Goal: Task Accomplishment & Management: Use online tool/utility

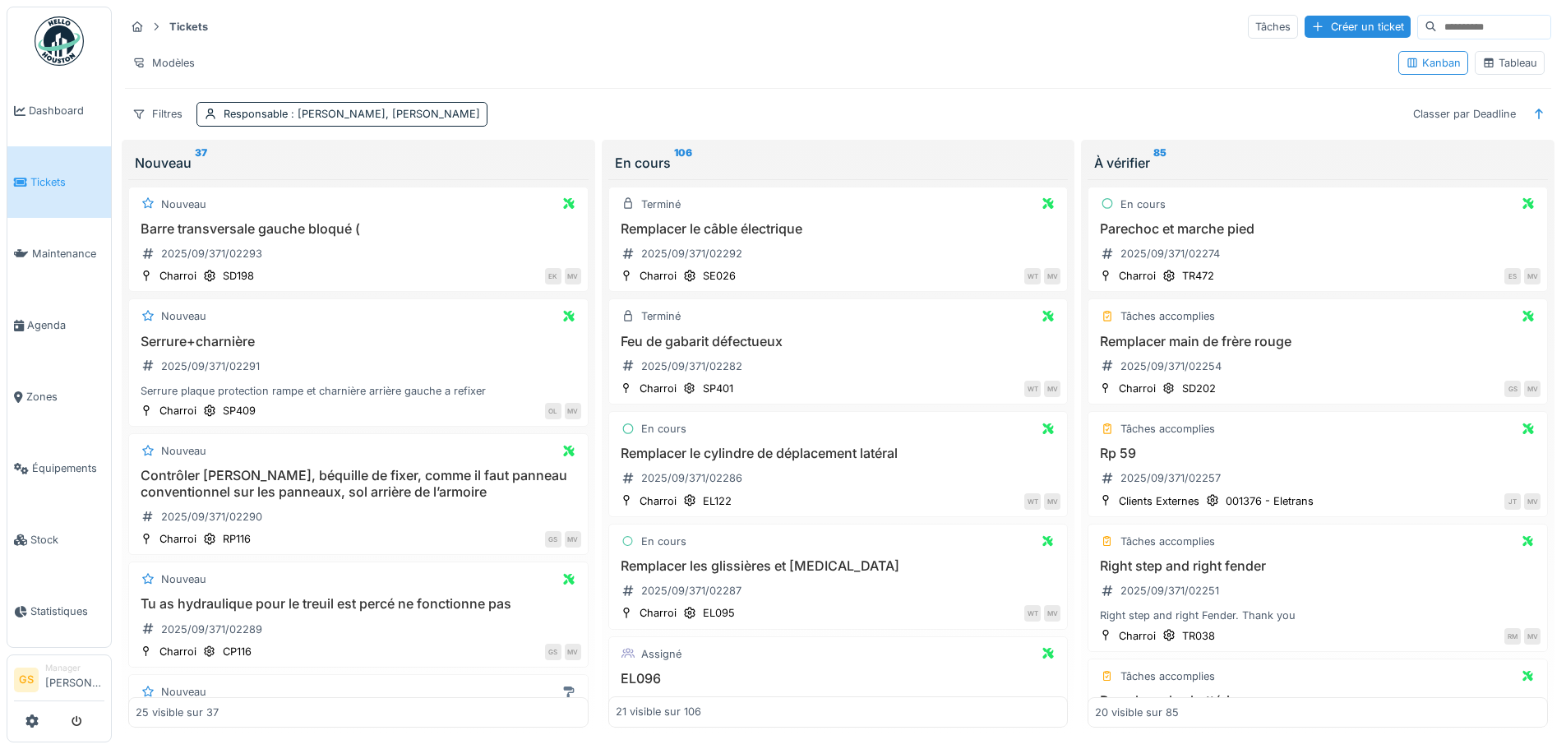
scroll to position [1033, 0]
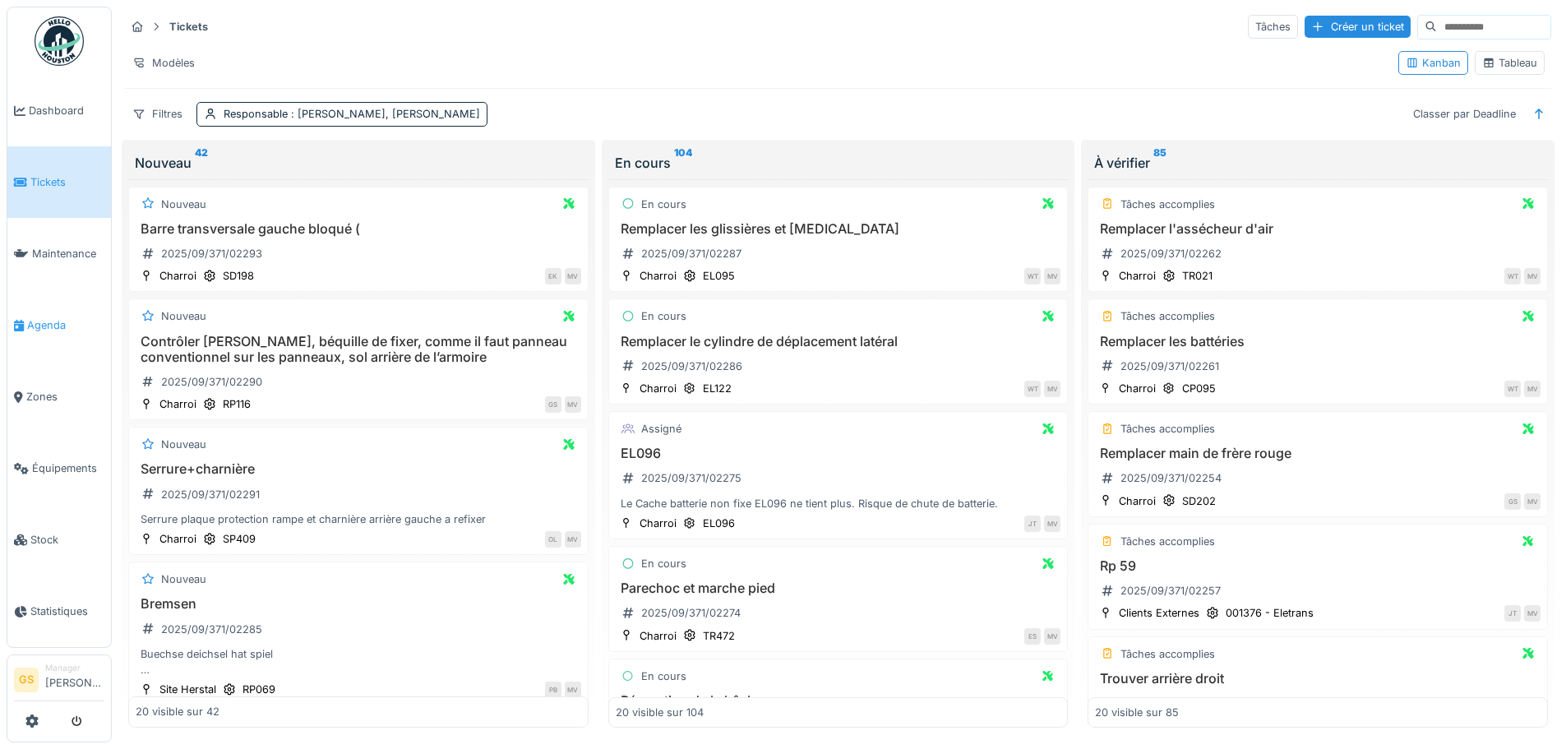
click at [45, 309] on link "Agenda" at bounding box center [59, 325] width 104 height 72
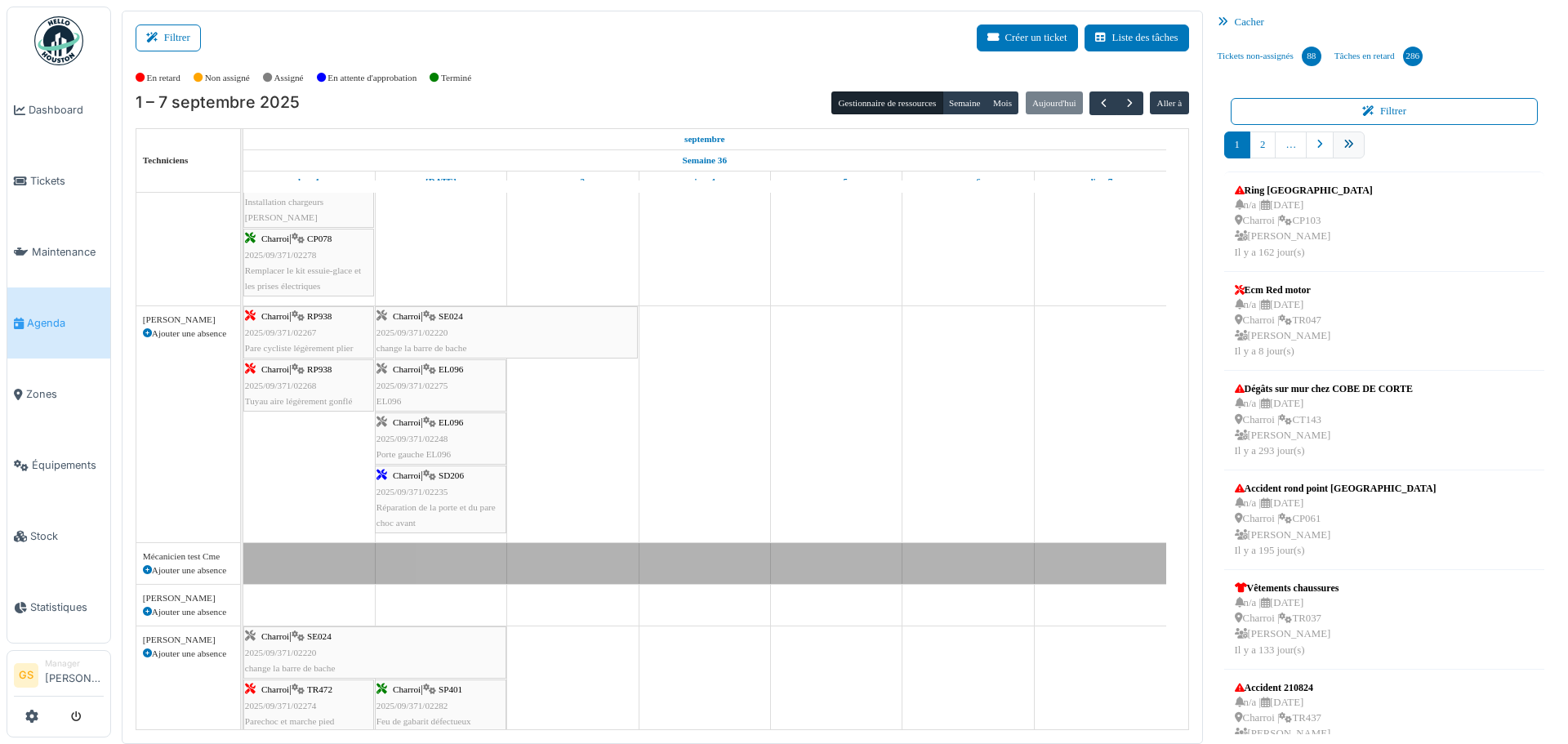
click at [1342, 137] on link "pager" at bounding box center [1349, 144] width 32 height 27
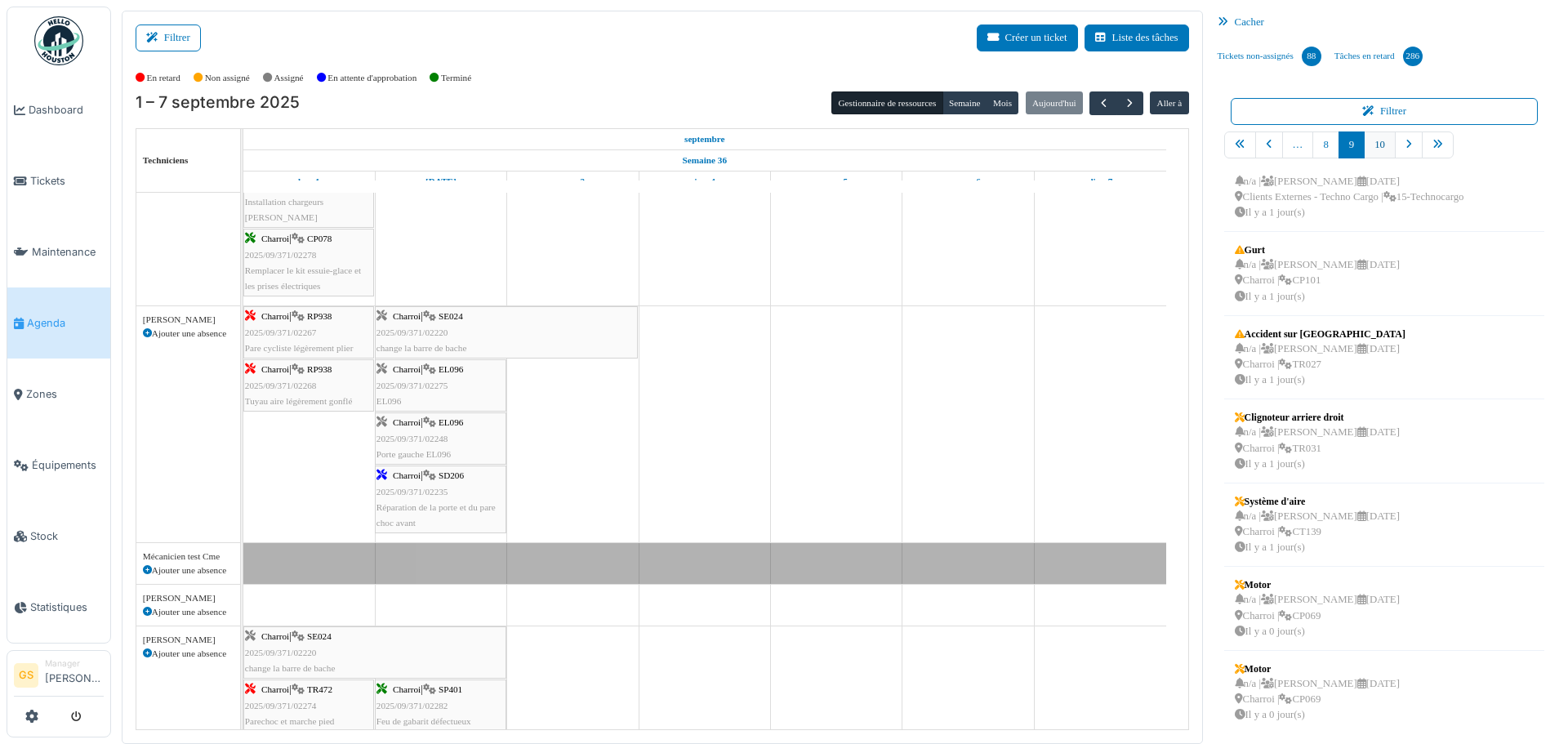
click at [1365, 145] on link "10" at bounding box center [1380, 144] width 32 height 27
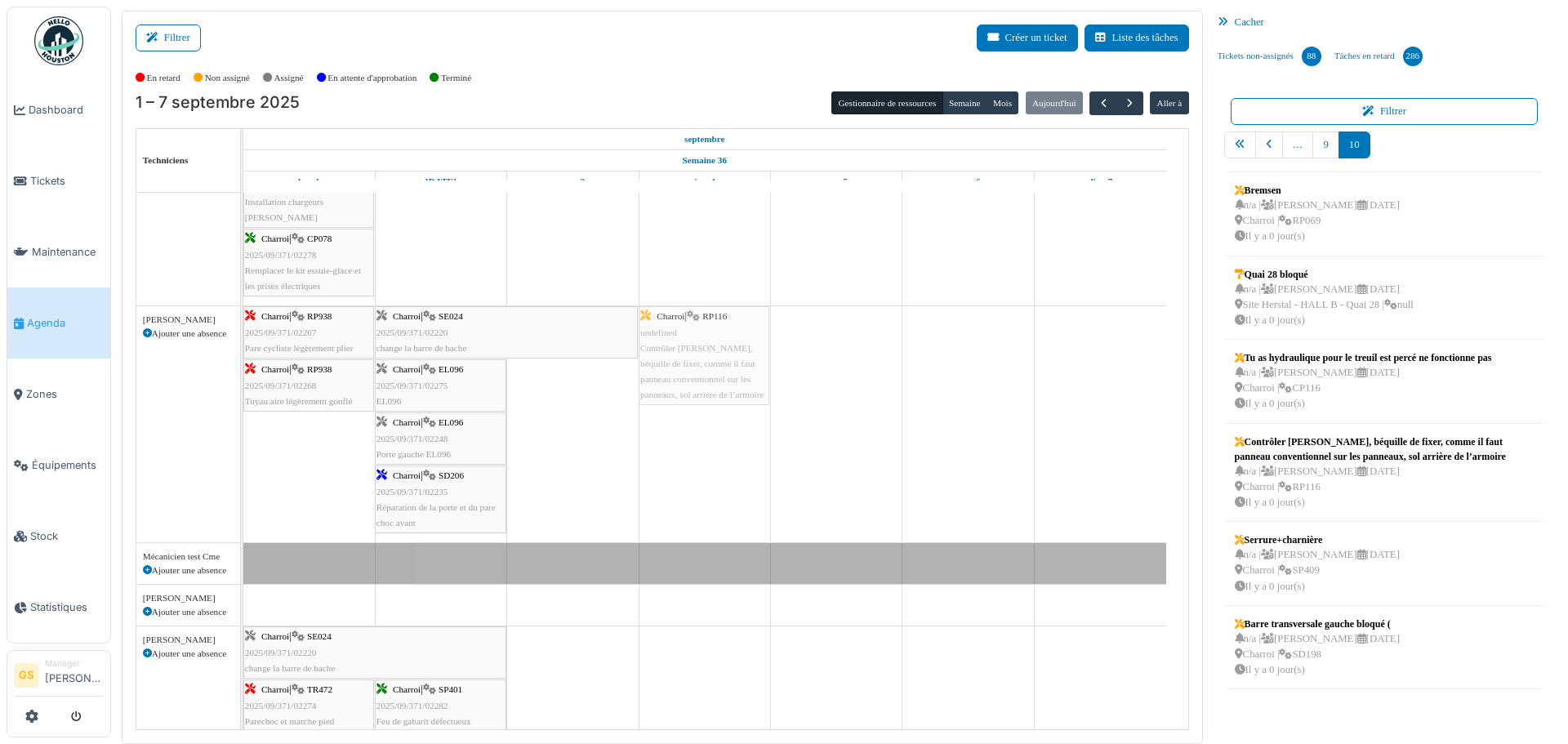
drag, startPoint x: 1318, startPoint y: 468, endPoint x: 737, endPoint y: 404, distance: 584.5
click at [737, 404] on div "Filtrer Créer un ticket Liste des tâches Afficher les tâches non assignées *** …" at bounding box center [840, 377] width 1453 height 733
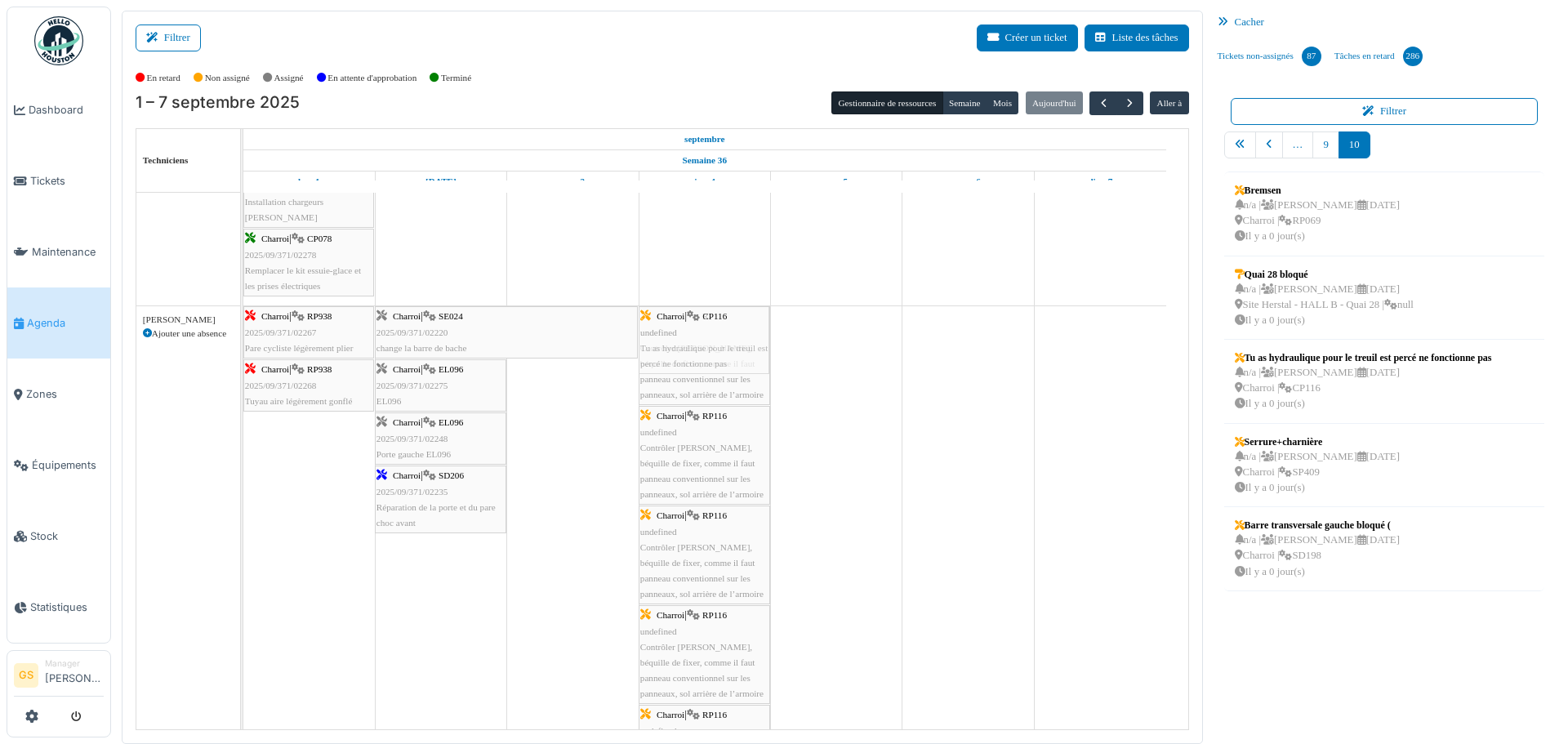
drag, startPoint x: 1295, startPoint y: 369, endPoint x: 706, endPoint y: 450, distance: 594.5
click at [706, 450] on div "Filtrer Créer un ticket Liste des tâches Afficher les tâches non assignées *** …" at bounding box center [840, 377] width 1453 height 733
click at [39, 178] on span "Tickets" at bounding box center [67, 181] width 74 height 16
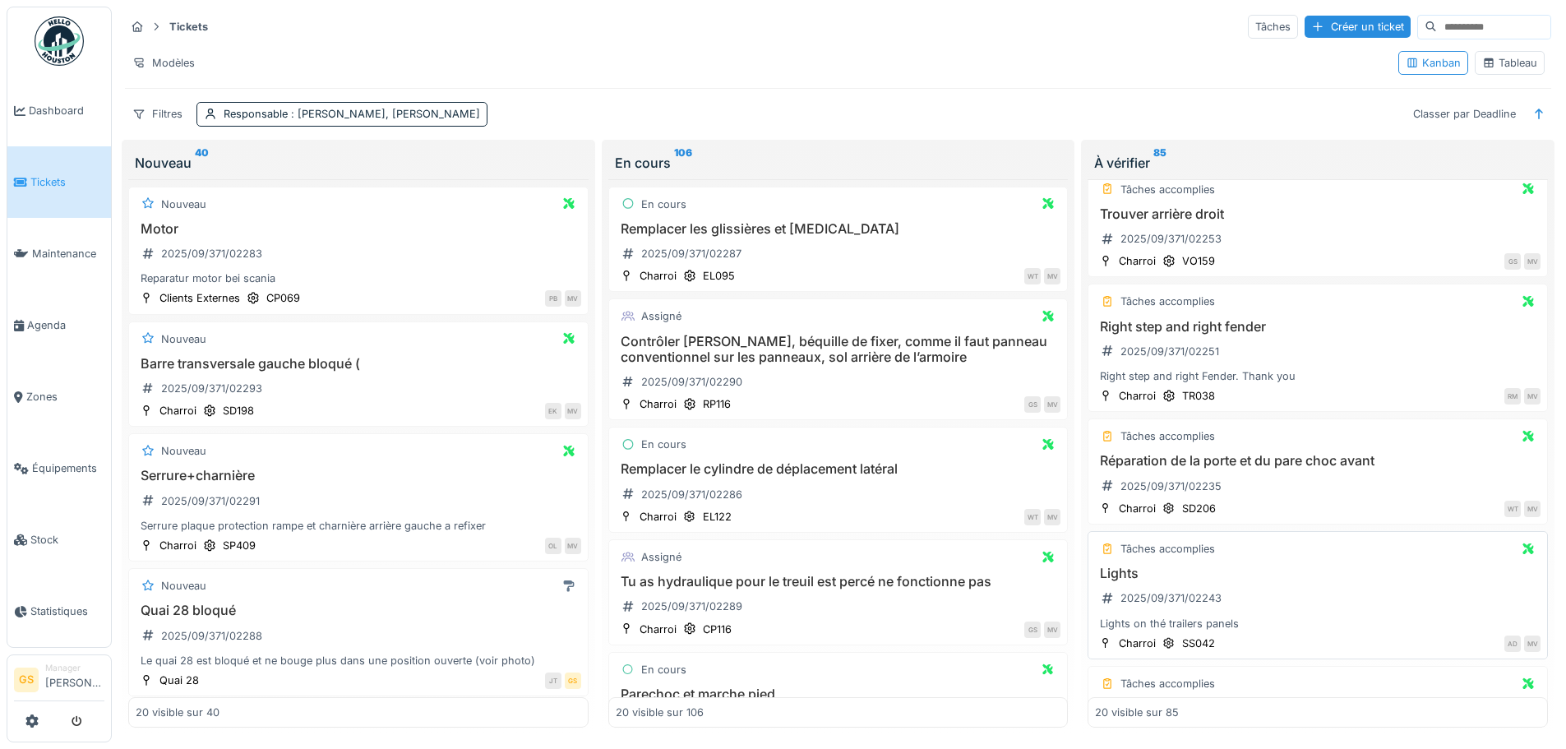
scroll to position [493, 0]
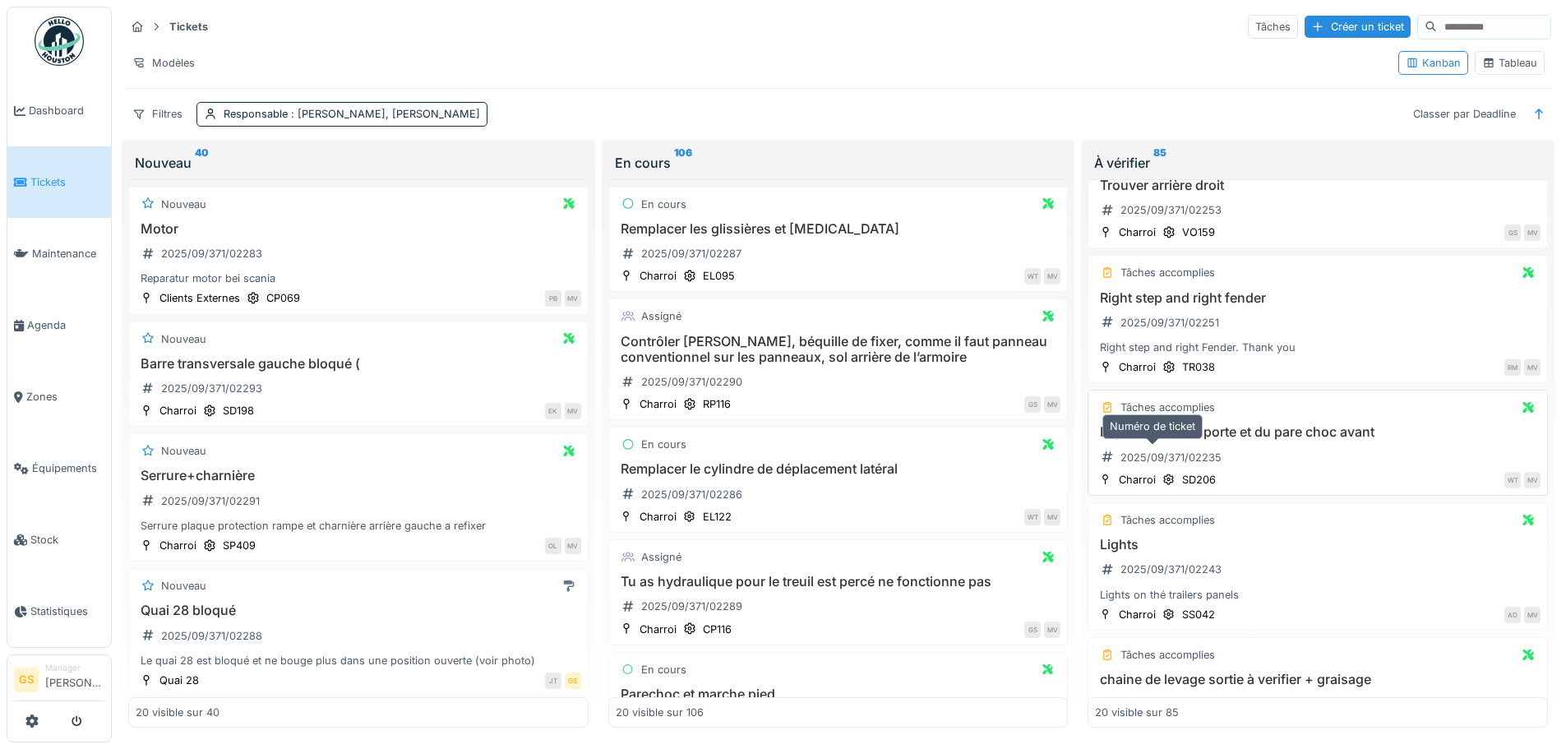
click at [1189, 456] on div "2025/09/371/02235" at bounding box center [1170, 458] width 101 height 16
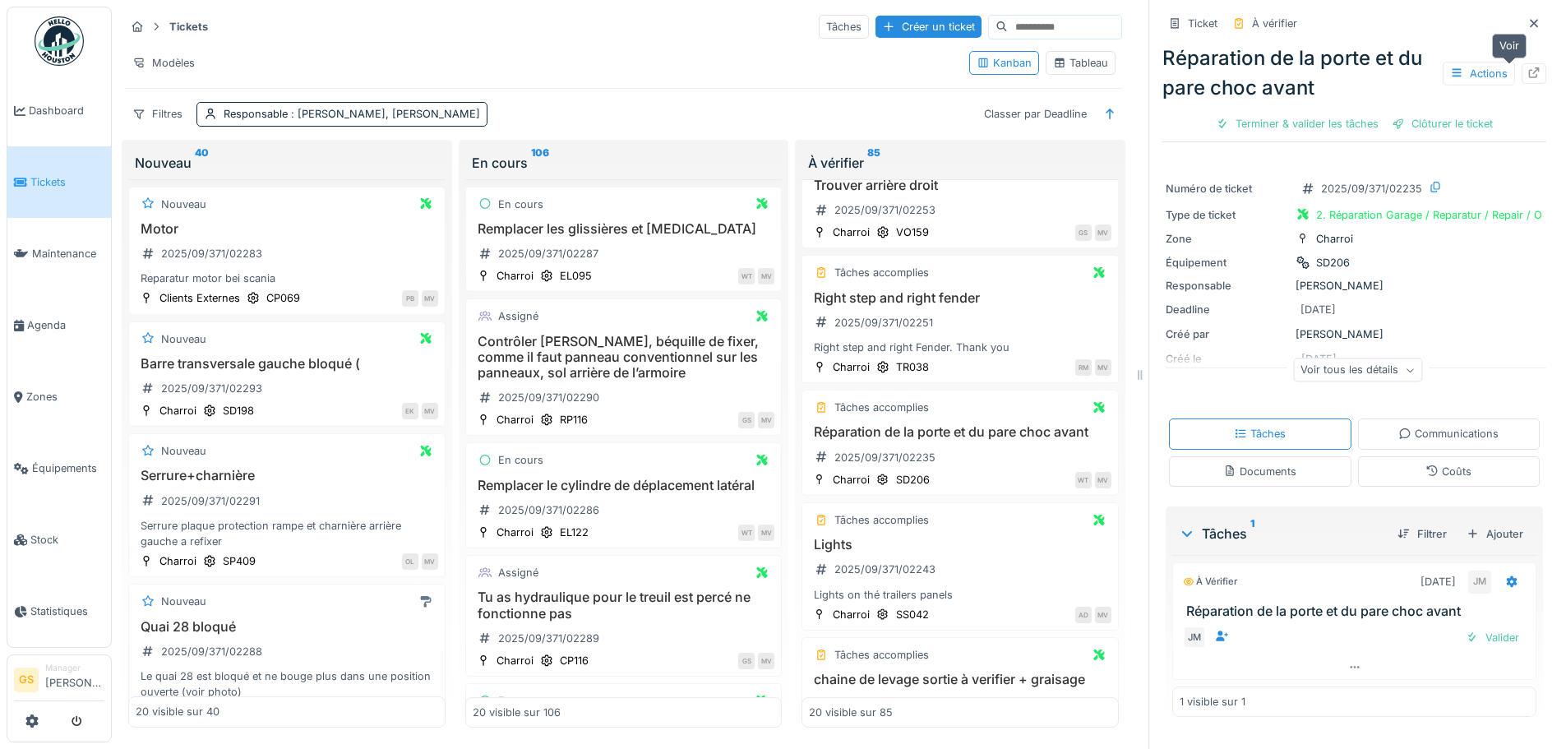
click at [1527, 68] on icon at bounding box center [1533, 72] width 13 height 11
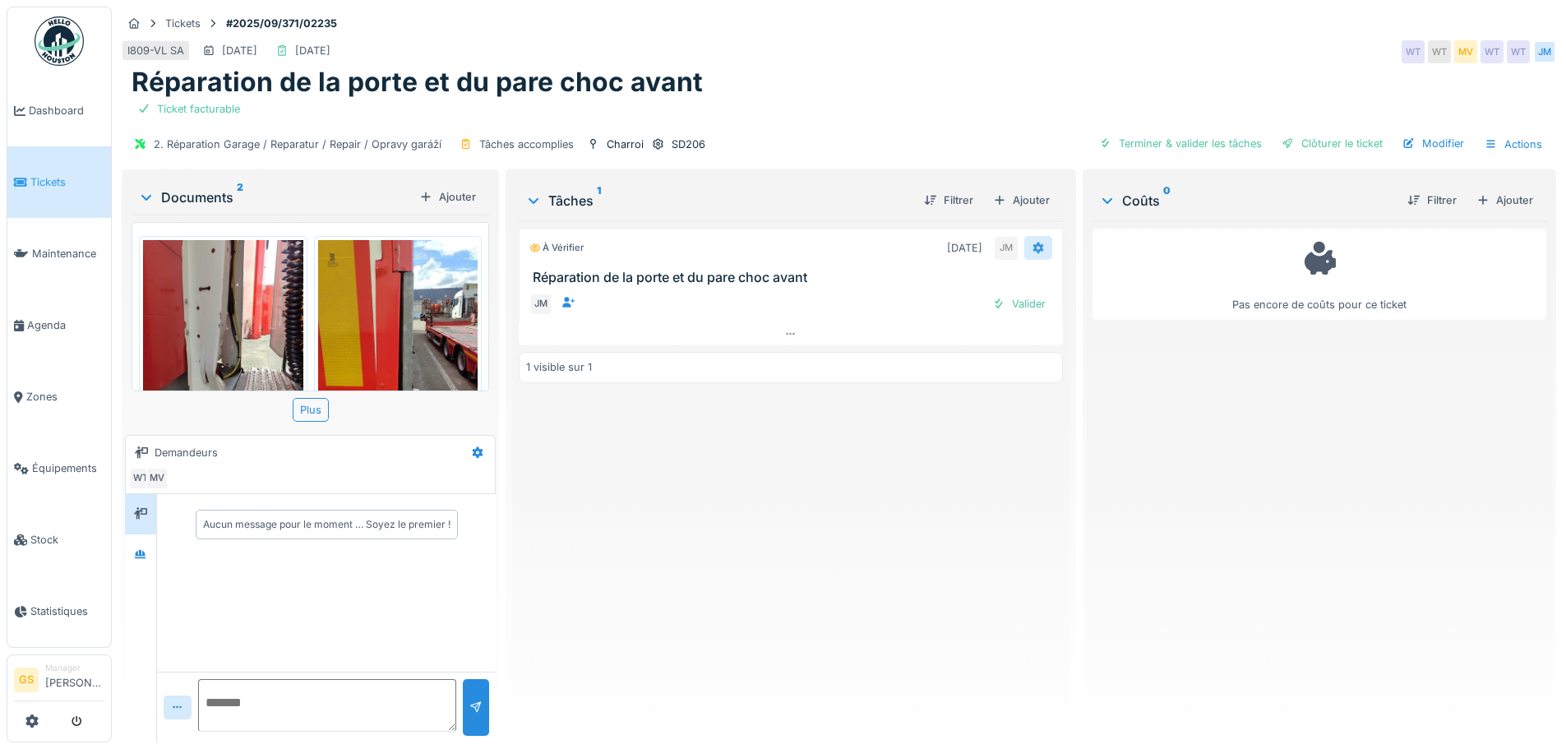
click at [1033, 244] on icon at bounding box center [1038, 248] width 13 height 11
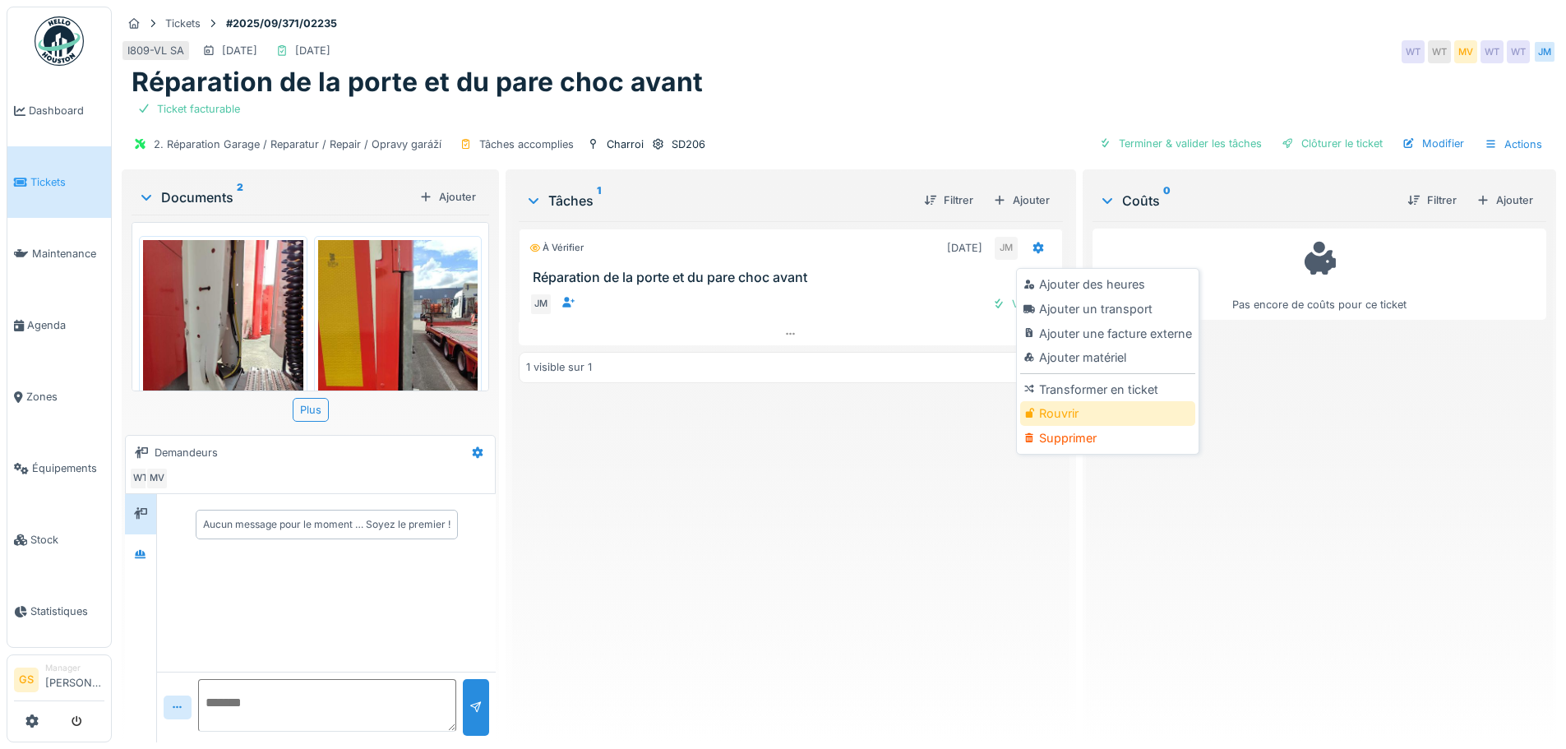
click at [1042, 413] on div "Rouvrir" at bounding box center [1107, 413] width 175 height 25
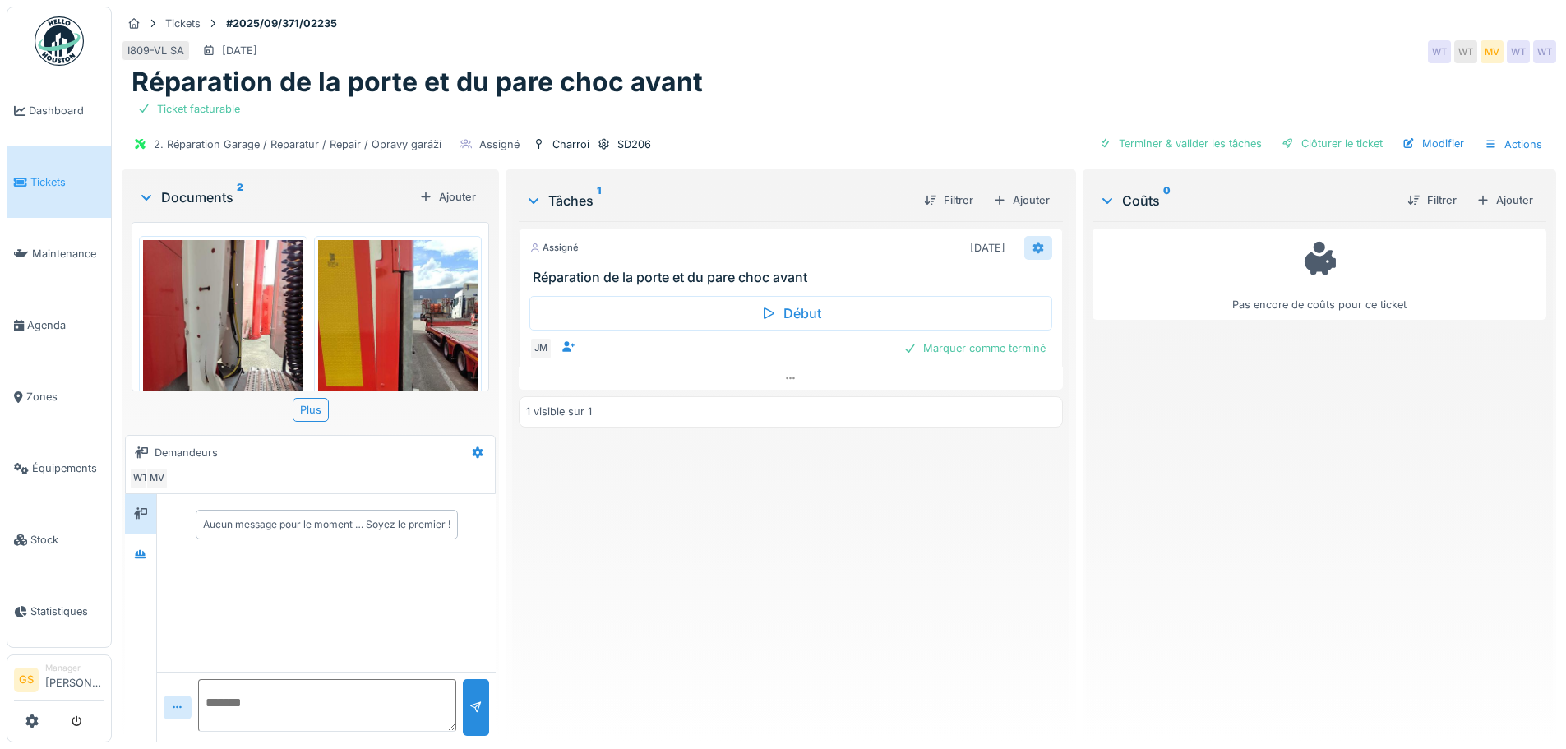
click at [1033, 245] on icon at bounding box center [1038, 249] width 11 height 12
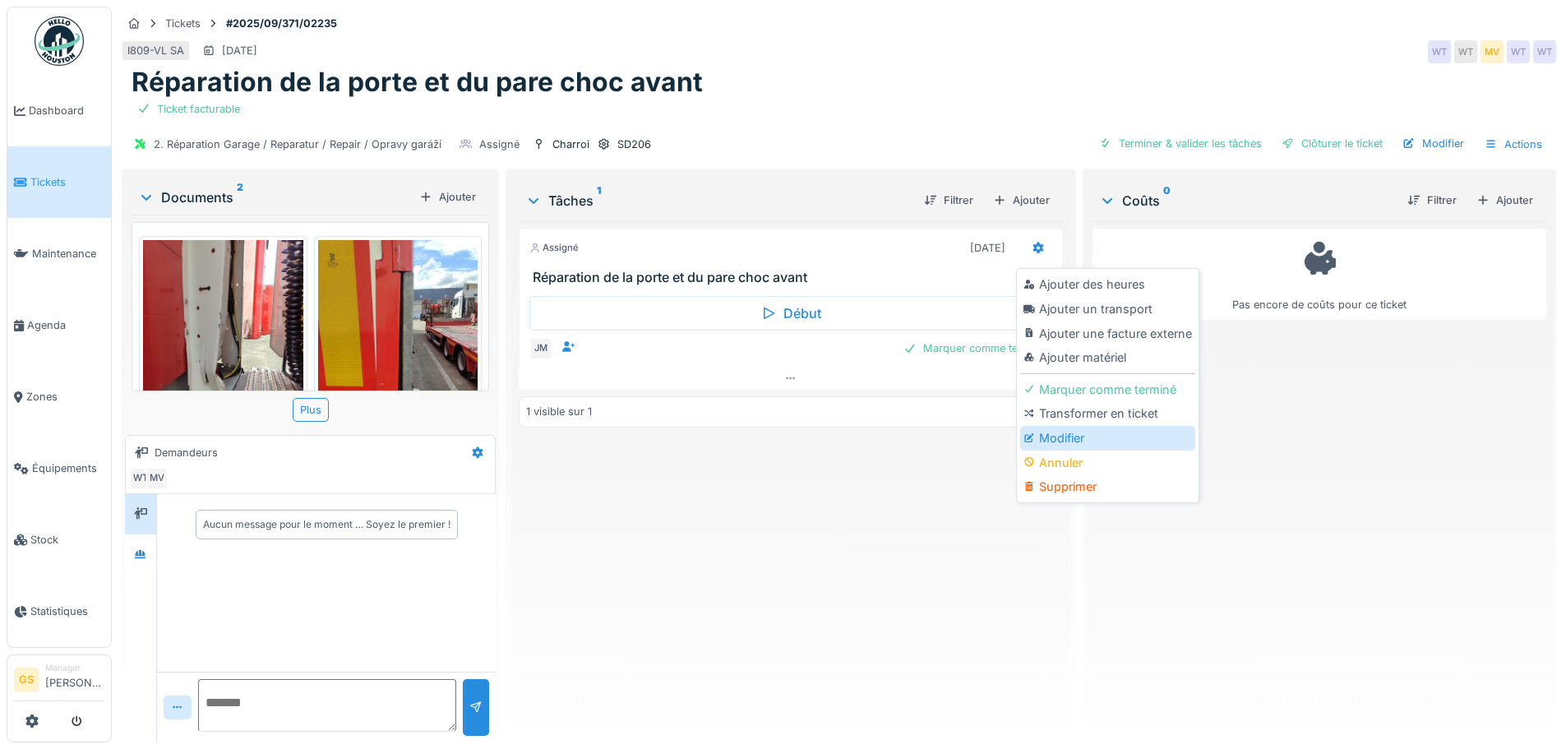
click at [1053, 430] on div "Modifier" at bounding box center [1107, 438] width 175 height 25
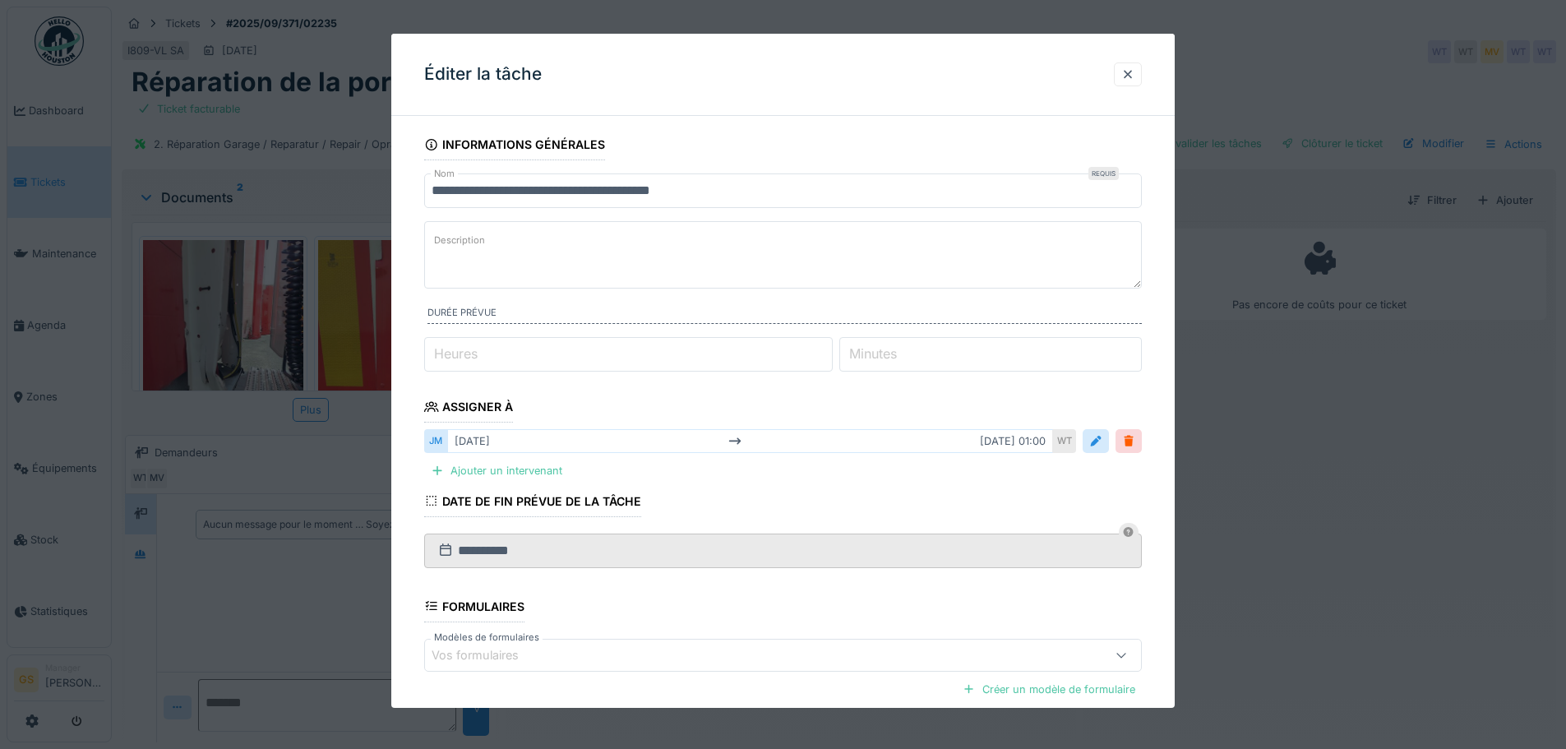
click at [440, 353] on label "Heures" at bounding box center [456, 354] width 50 height 20
click at [440, 353] on input "*" at bounding box center [628, 354] width 409 height 35
type input "*"
click at [873, 349] on label "Minutes" at bounding box center [873, 354] width 54 height 20
click at [873, 349] on input "*" at bounding box center [990, 354] width 303 height 35
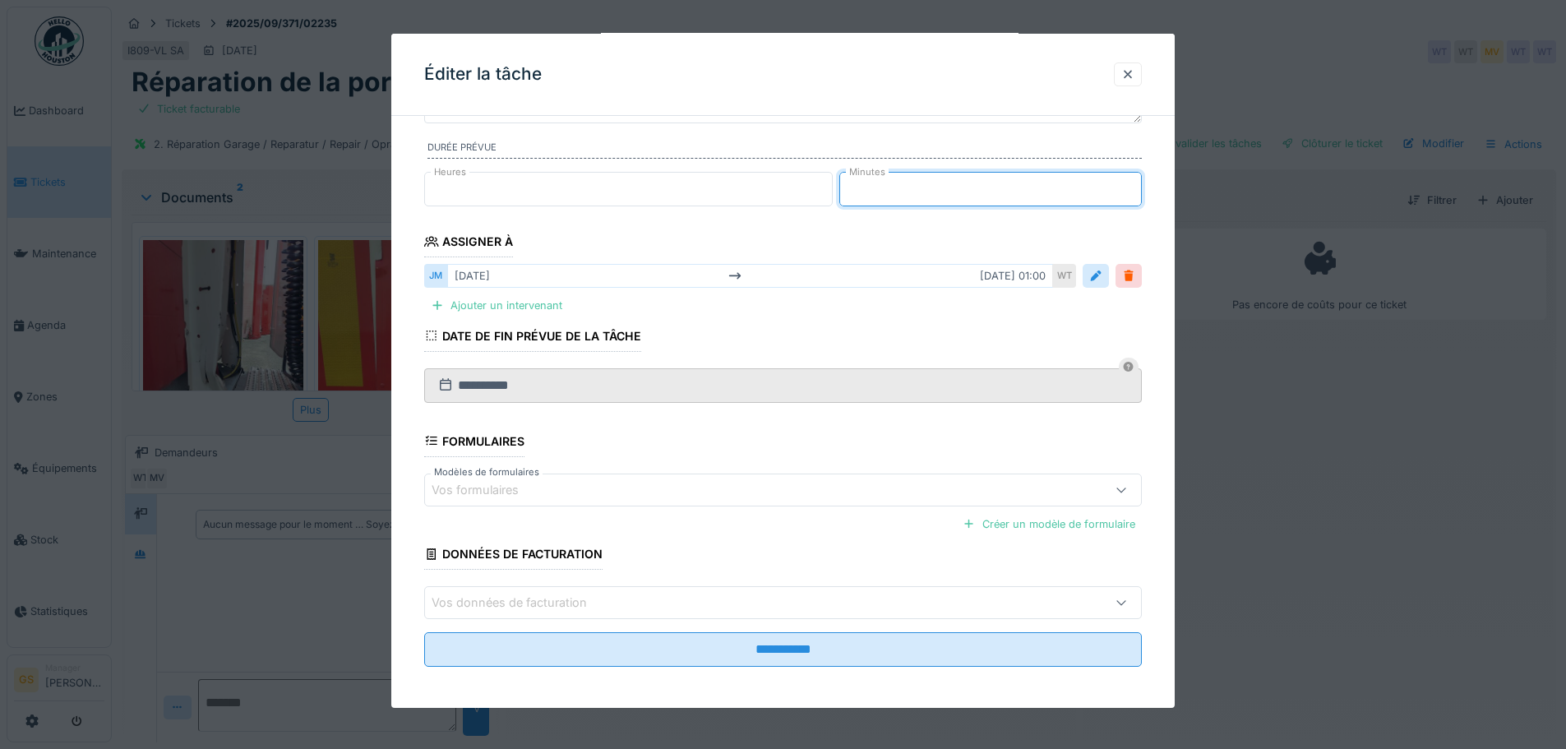
scroll to position [170, 0]
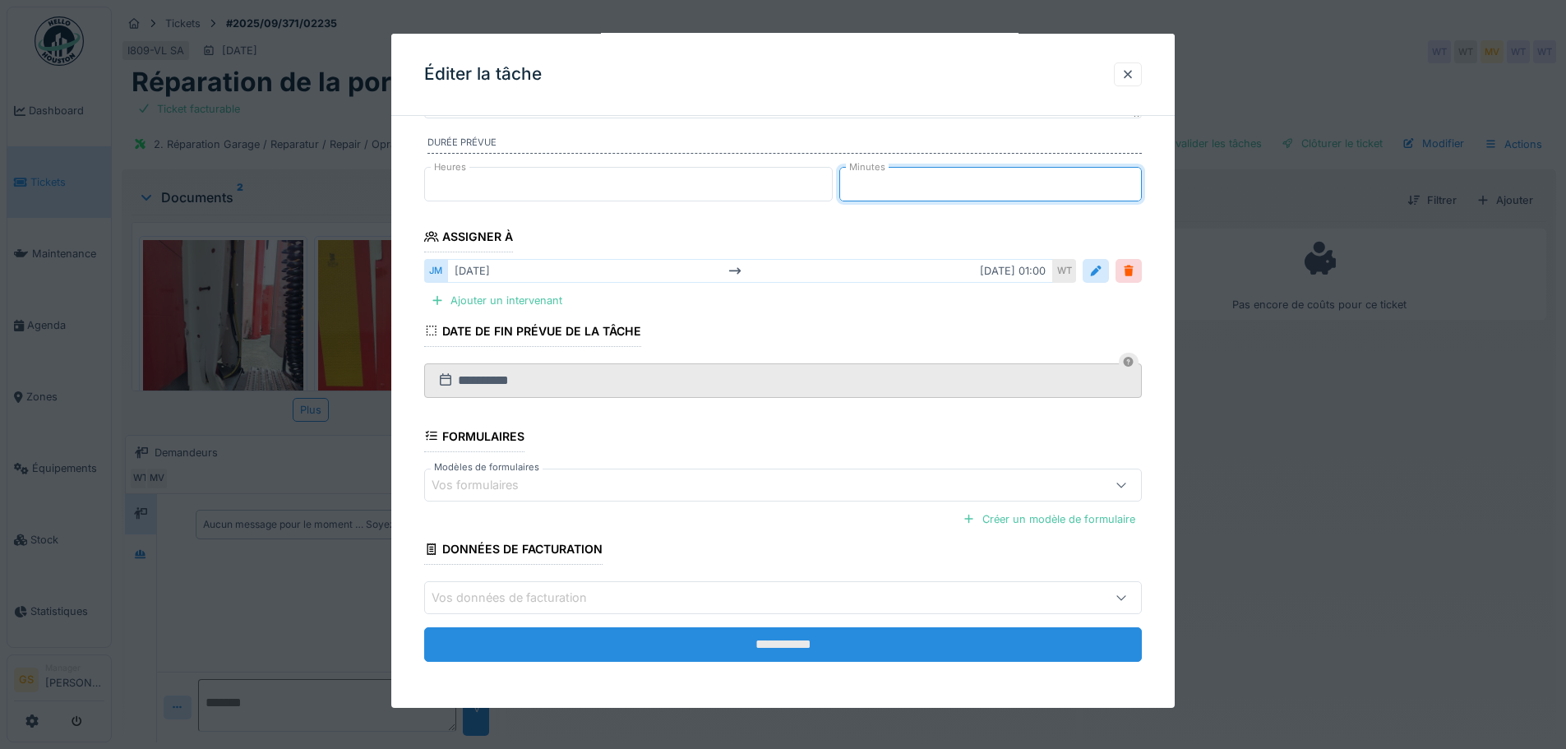
type input "**"
click at [739, 641] on input "**********" at bounding box center [783, 644] width 718 height 35
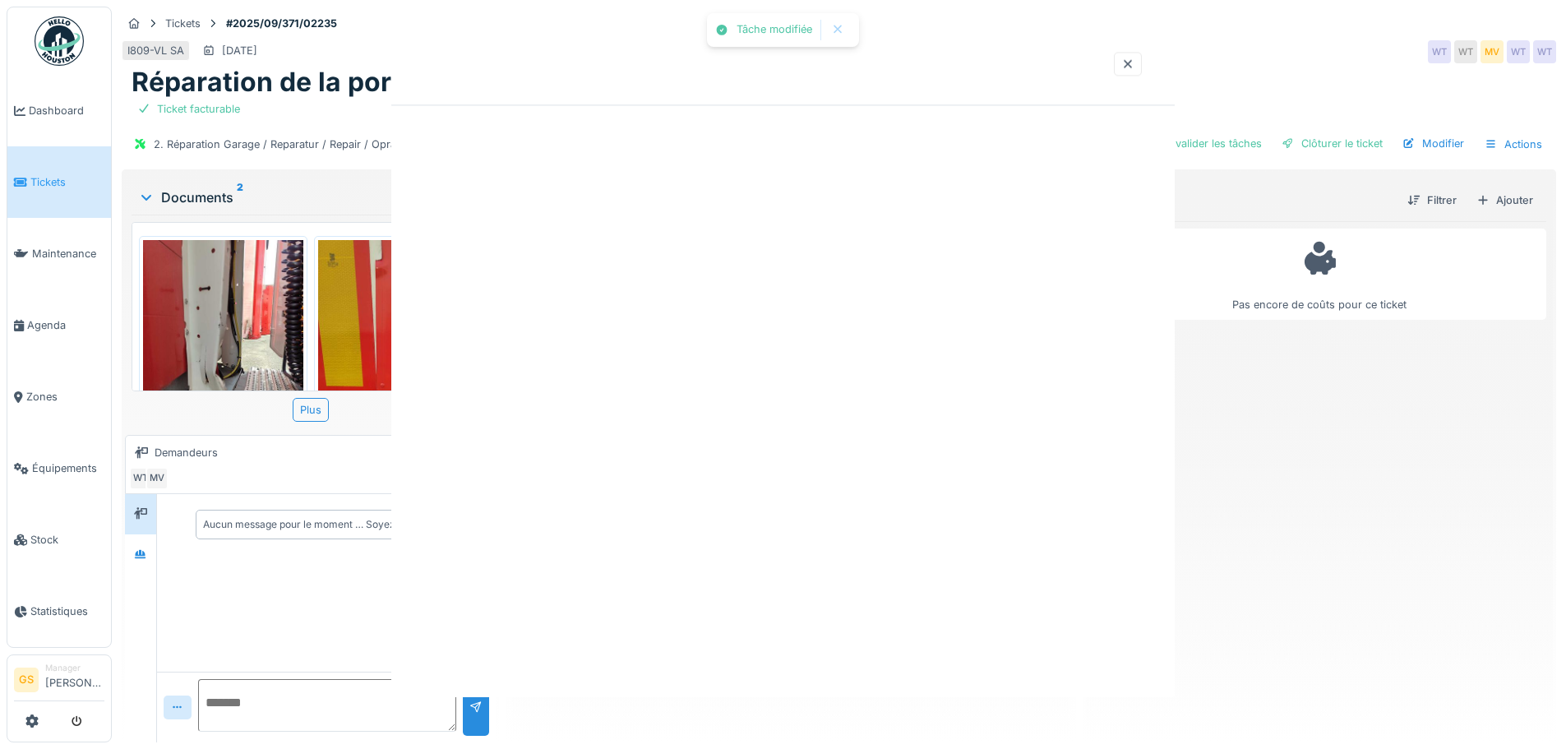
scroll to position [0, 0]
